Goal: Go to known website: Access a specific website the user already knows

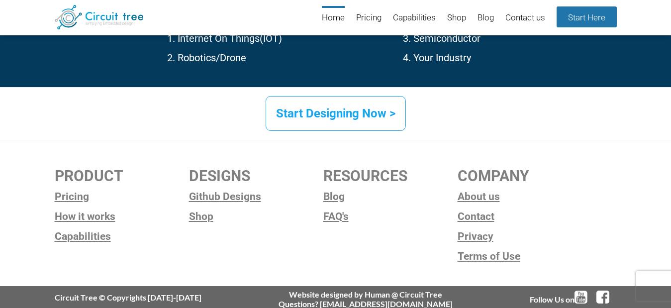
scroll to position [1611, 0]
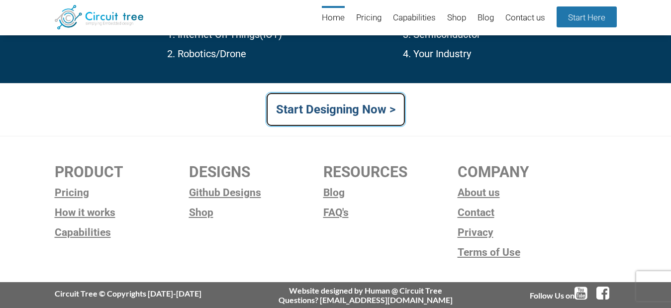
click at [363, 100] on link "Start Designing Now >" at bounding box center [336, 109] width 140 height 35
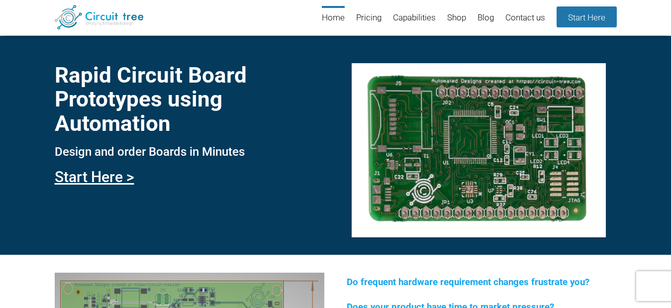
scroll to position [1611, 0]
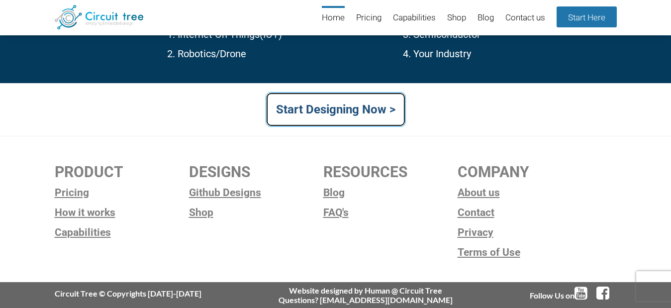
click at [352, 104] on link "Start Designing Now >" at bounding box center [336, 109] width 140 height 35
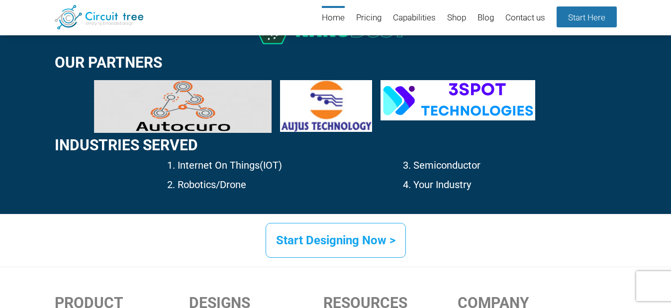
scroll to position [1611, 0]
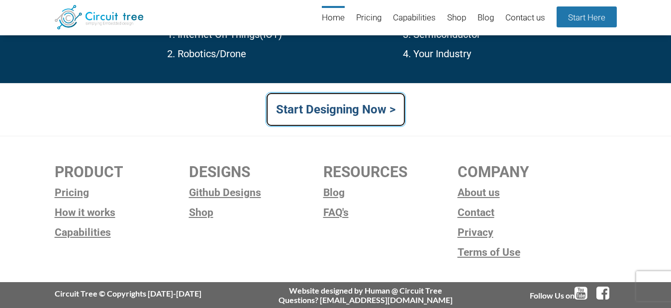
click at [366, 101] on link "Start Designing Now >" at bounding box center [336, 109] width 140 height 35
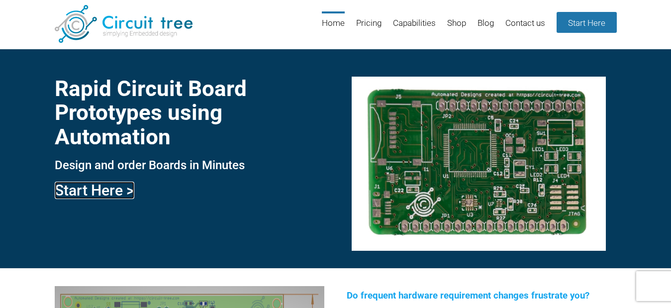
click at [95, 190] on link "Start Here >" at bounding box center [95, 190] width 80 height 17
click at [111, 186] on link "Start Here >" at bounding box center [95, 190] width 80 height 17
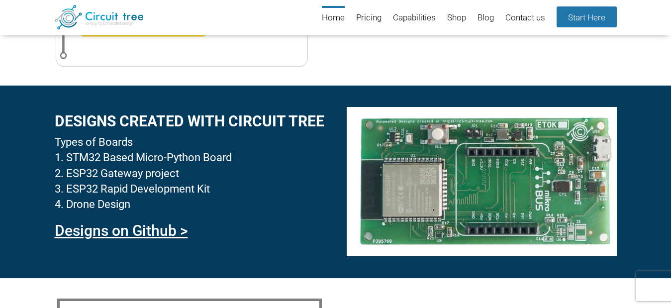
scroll to position [932, 0]
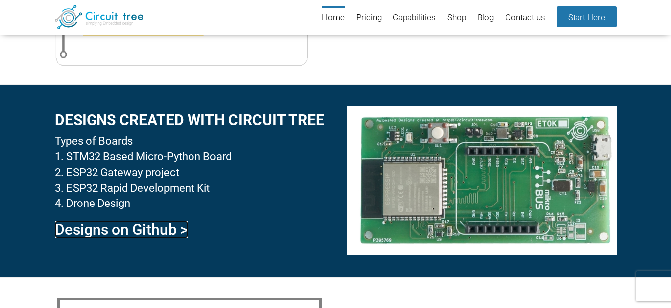
click at [146, 229] on link "Designs on Github >" at bounding box center [121, 229] width 133 height 17
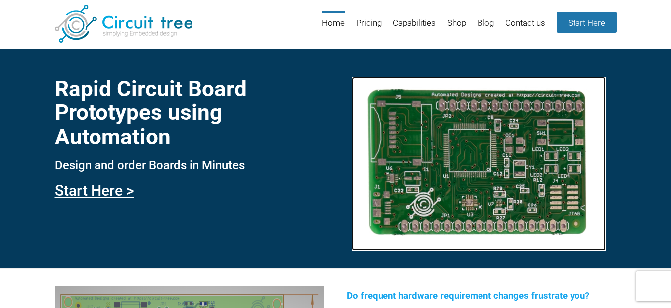
click at [442, 112] on img at bounding box center [479, 164] width 254 height 174
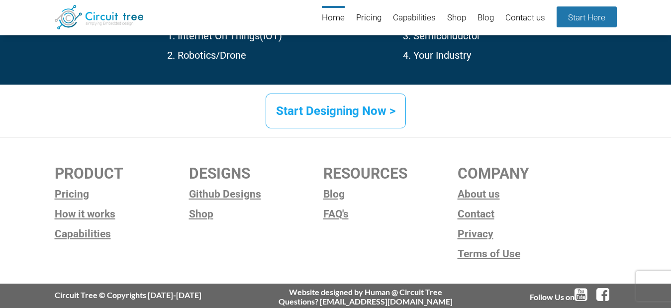
scroll to position [1611, 0]
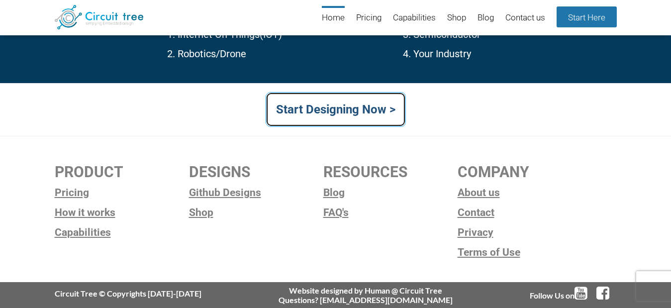
click at [346, 106] on link "Start Designing Now >" at bounding box center [336, 109] width 140 height 35
